Goal: Task Accomplishment & Management: Manage account settings

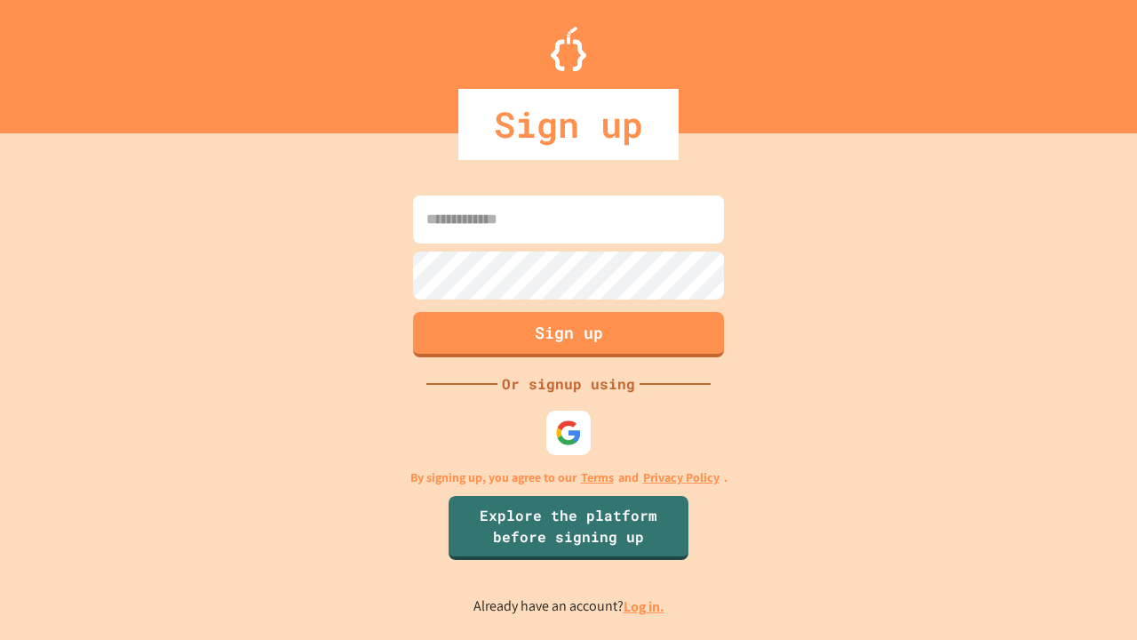
click at [645, 606] on link "Log in." at bounding box center [644, 606] width 41 height 19
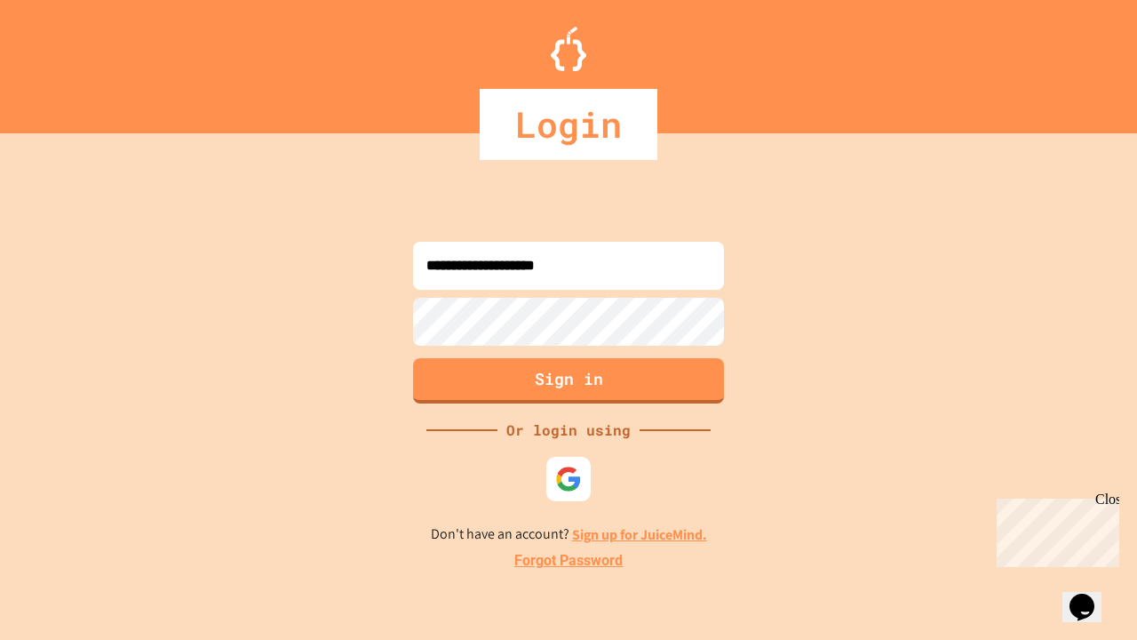
type input "**********"
